Goal: Information Seeking & Learning: Learn about a topic

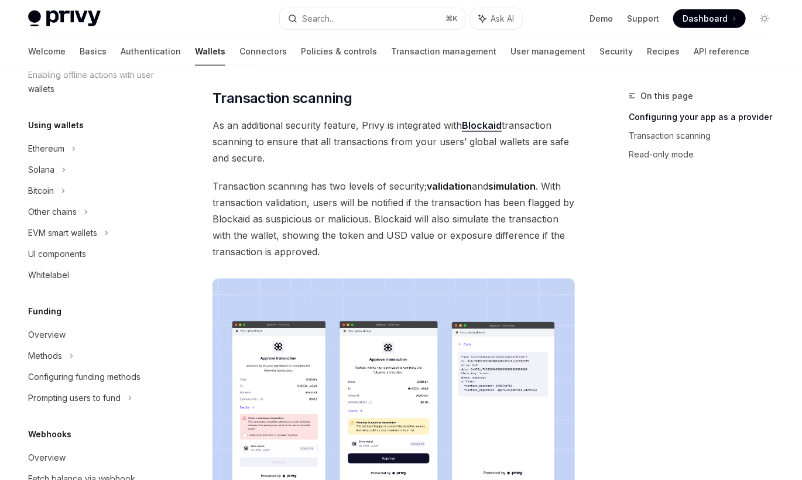
scroll to position [527, 0]
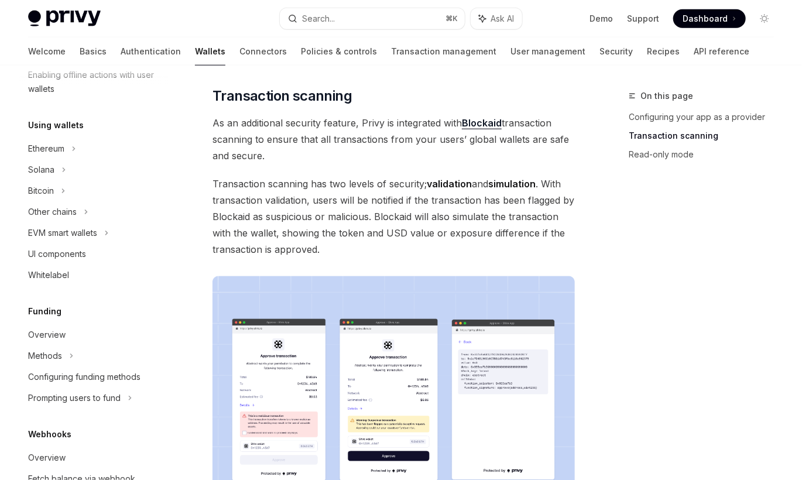
drag, startPoint x: 361, startPoint y: 124, endPoint x: 576, endPoint y: 154, distance: 217.5
click at [576, 154] on div "Global wallets Launch your global wallet OpenAI Open in ChatGPT OpenAI Open in …" at bounding box center [284, 313] width 586 height 1502
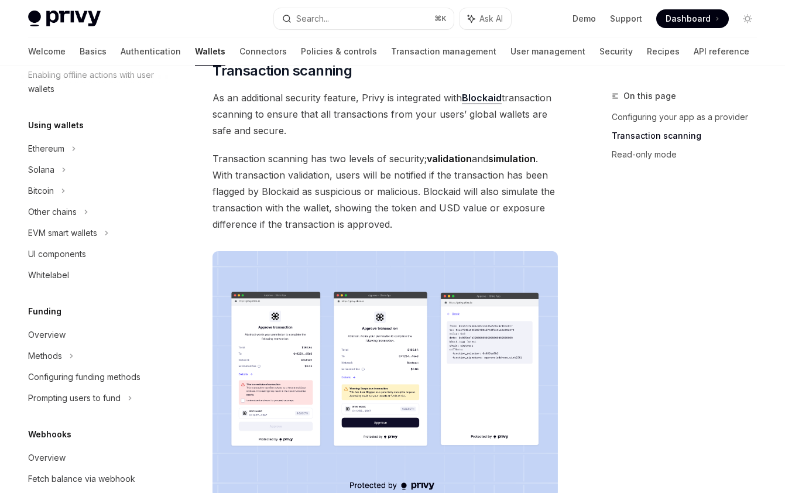
scroll to position [576, 0]
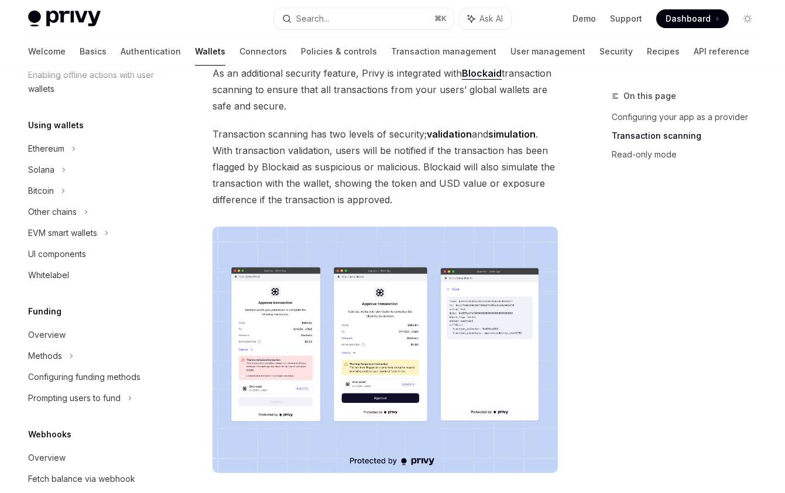
click at [492, 147] on span "Transaction scanning has two levels of security; validation and simulation . Wi…" at bounding box center [384, 167] width 345 height 82
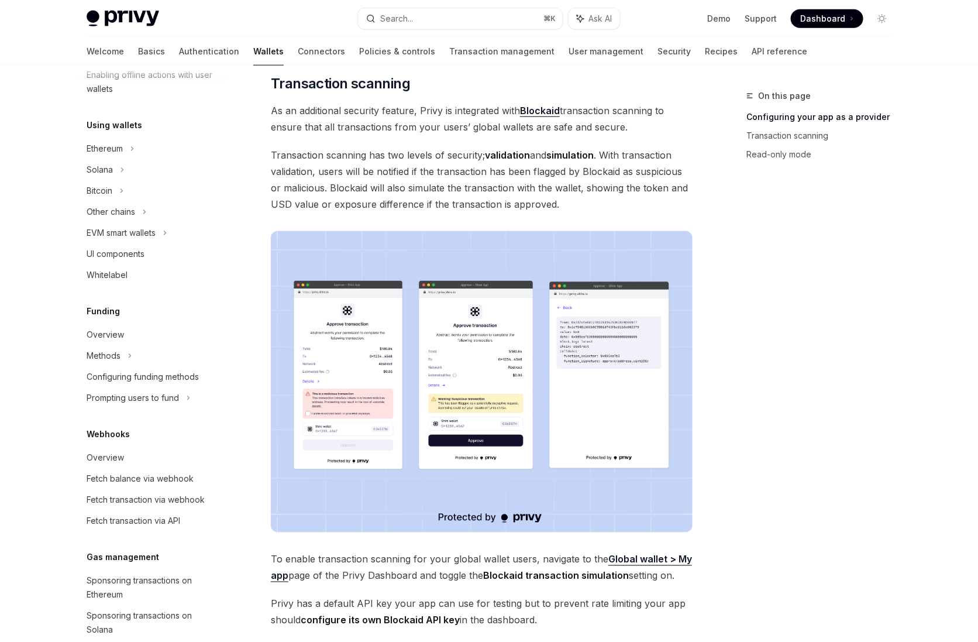
scroll to position [467, 0]
type textarea "*"
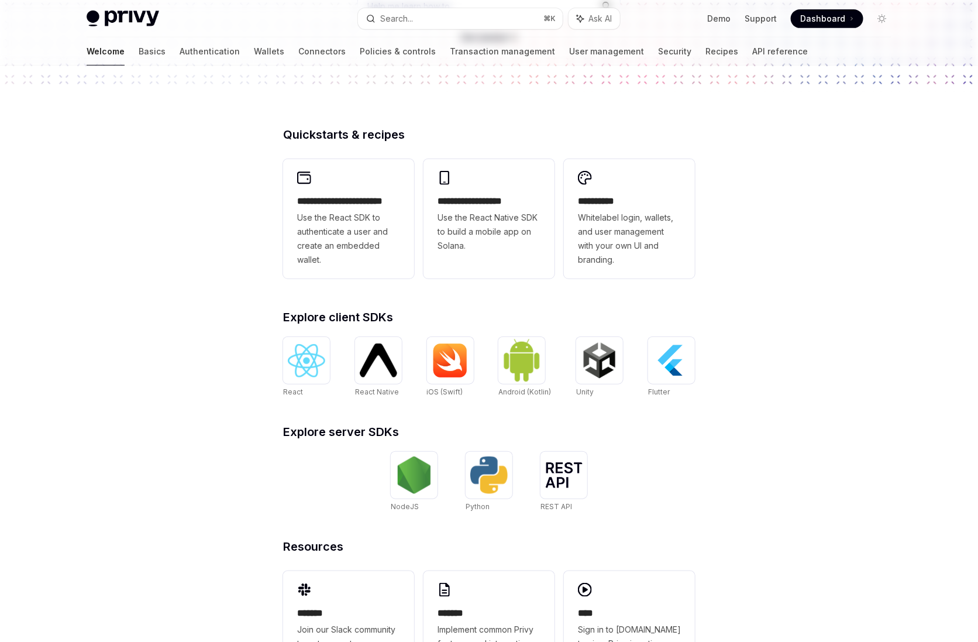
type textarea "*"
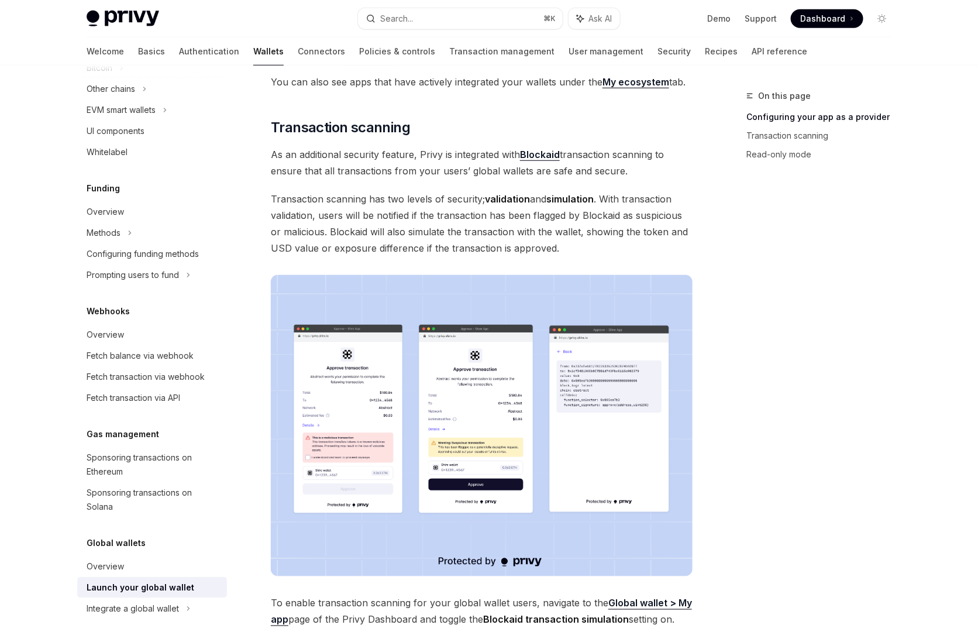
scroll to position [417, 0]
